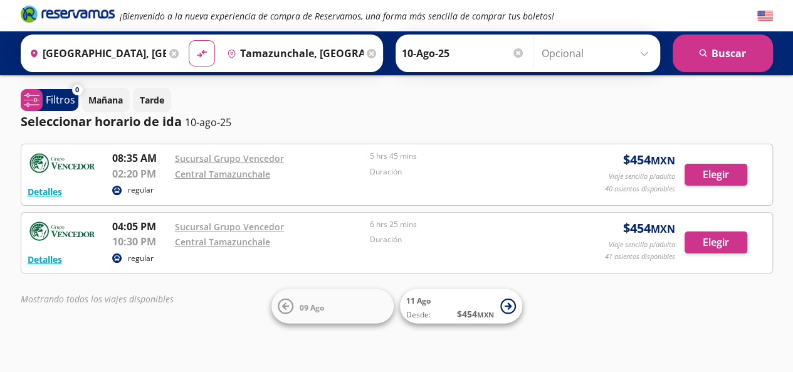
click at [312, 52] on input "Tamazunchale, [GEOGRAPHIC_DATA][PERSON_NAME]" at bounding box center [293, 53] width 142 height 31
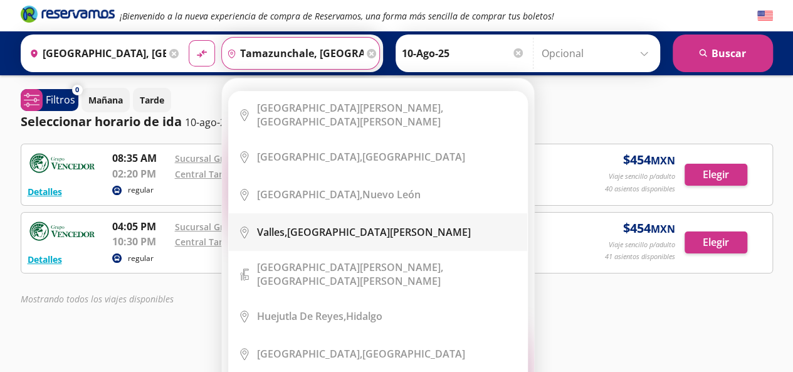
click at [334, 230] on div "[GEOGRAPHIC_DATA], [GEOGRAPHIC_DATA][PERSON_NAME]" at bounding box center [364, 232] width 214 height 14
type input "[GEOGRAPHIC_DATA], [GEOGRAPHIC_DATA][PERSON_NAME]"
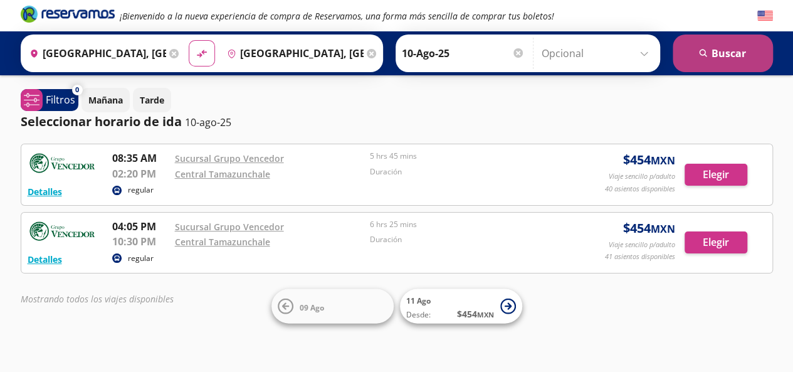
click at [702, 57] on icon "search" at bounding box center [703, 53] width 9 height 9
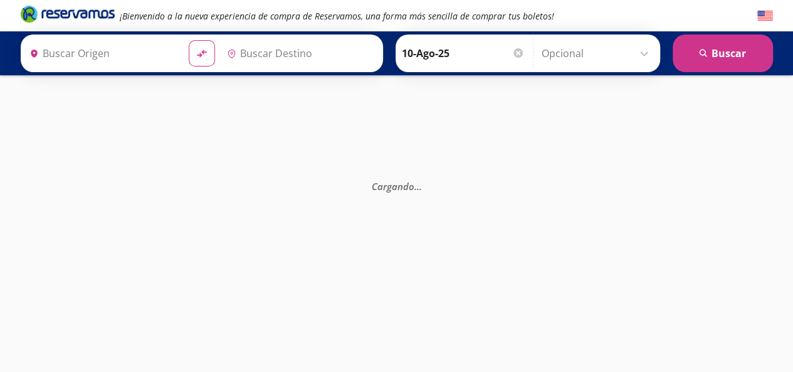
type input "[GEOGRAPHIC_DATA], [GEOGRAPHIC_DATA][PERSON_NAME]"
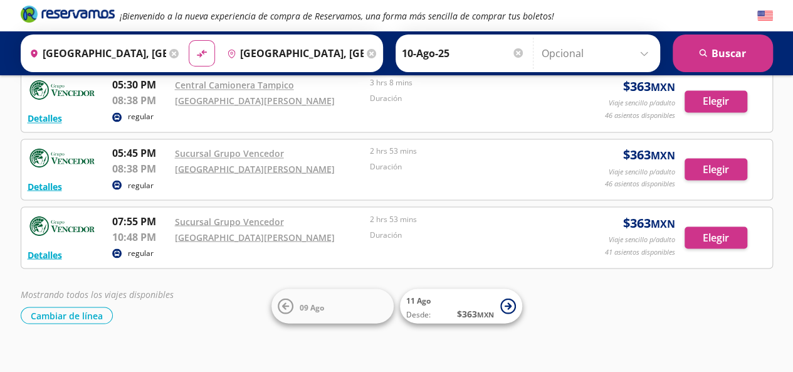
scroll to position [1032, 0]
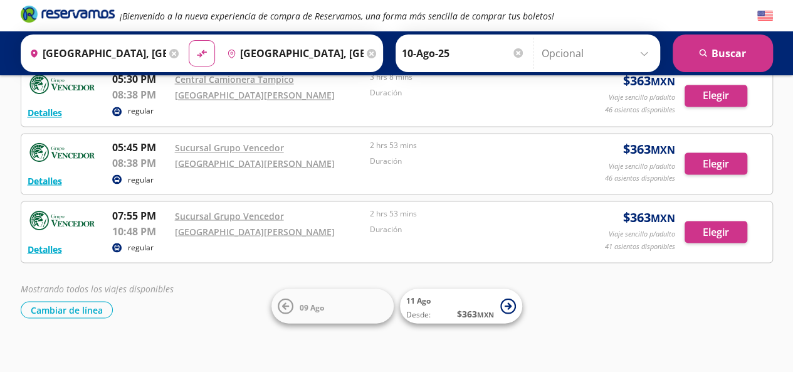
click at [151, 56] on input "[GEOGRAPHIC_DATA], [GEOGRAPHIC_DATA]" at bounding box center [95, 53] width 142 height 31
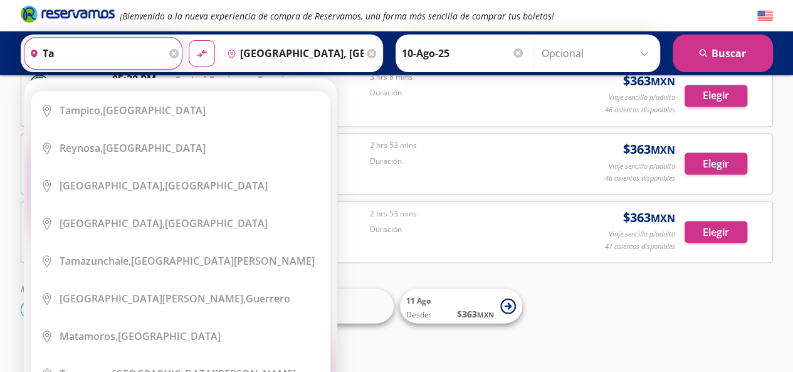
type input "t"
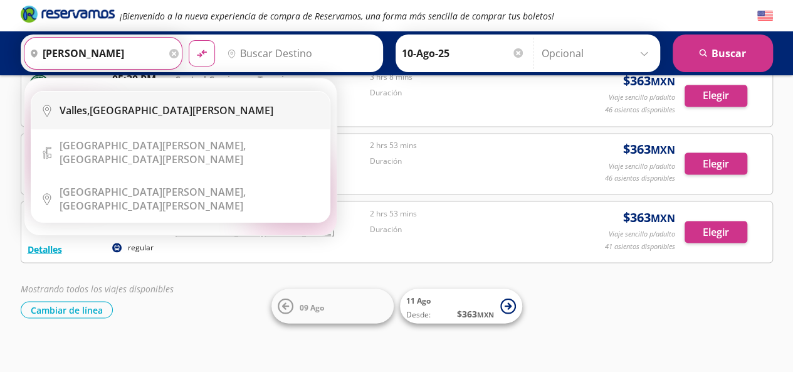
click at [174, 113] on div "[GEOGRAPHIC_DATA], [GEOGRAPHIC_DATA][PERSON_NAME]" at bounding box center [190, 110] width 261 height 14
type input "[GEOGRAPHIC_DATA], [GEOGRAPHIC_DATA][PERSON_NAME]"
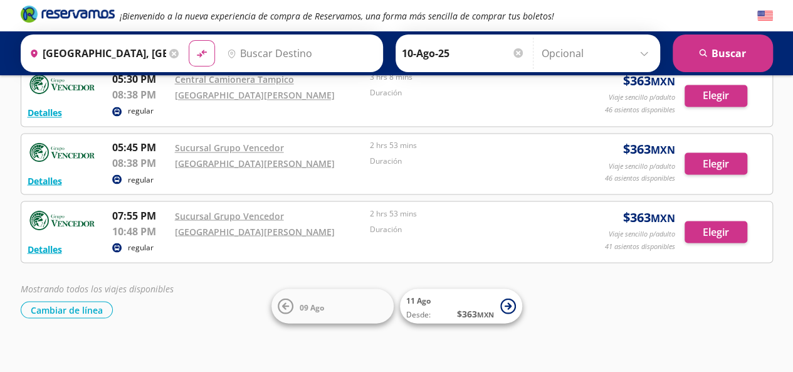
click at [275, 52] on input "Destino" at bounding box center [299, 53] width 154 height 31
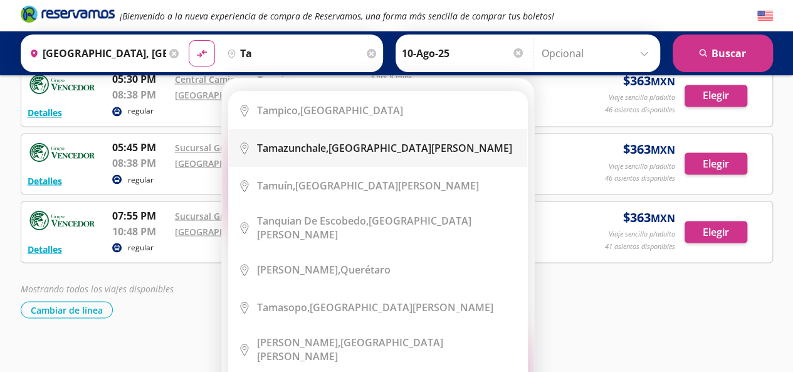
click at [311, 148] on b "Tamazunchale," at bounding box center [292, 148] width 71 height 14
type input "Tamazunchale, [GEOGRAPHIC_DATA][PERSON_NAME]"
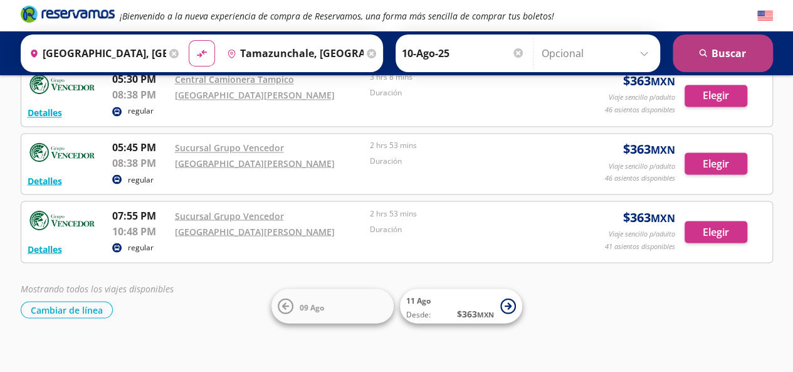
click at [712, 56] on button "search [GEOGRAPHIC_DATA]" at bounding box center [723, 53] width 100 height 38
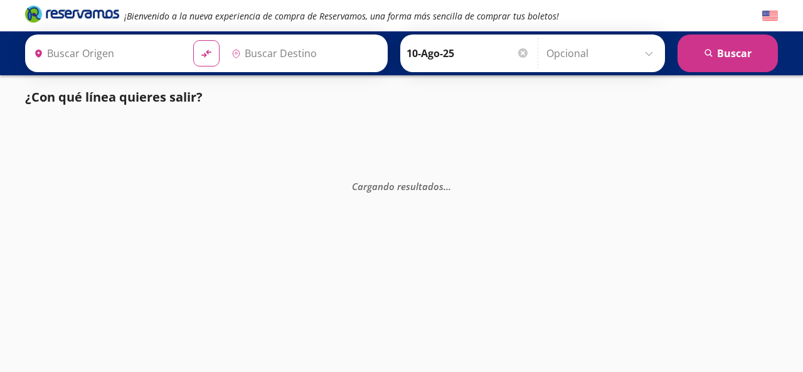
type input "[GEOGRAPHIC_DATA], [GEOGRAPHIC_DATA][PERSON_NAME]"
type input "Tamazunchale, [GEOGRAPHIC_DATA][PERSON_NAME]"
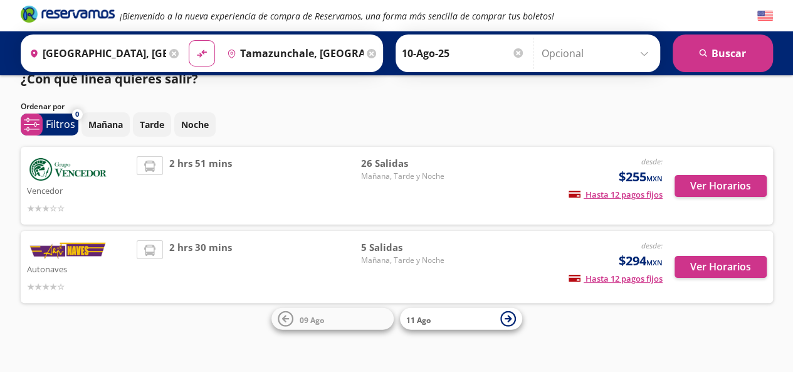
scroll to position [18, 0]
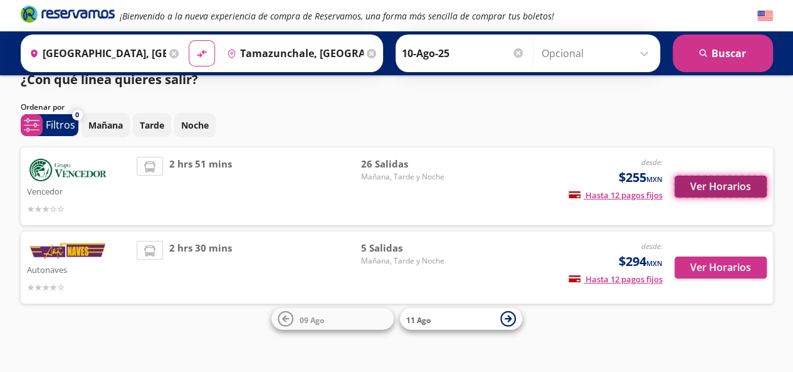
click at [716, 188] on button "Ver Horarios" at bounding box center [721, 187] width 92 height 22
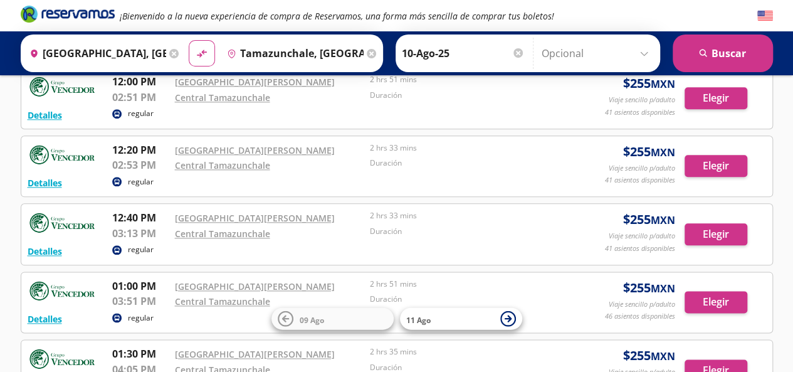
scroll to position [296, 0]
